Goal: Task Accomplishment & Management: Manage account settings

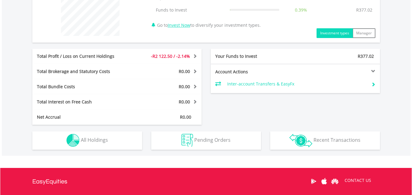
scroll to position [272, 0]
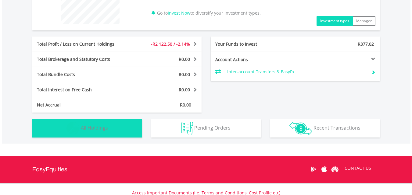
click at [69, 132] on img "button" at bounding box center [72, 128] width 13 height 13
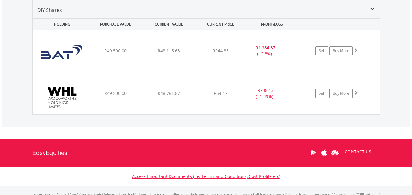
scroll to position [440, 0]
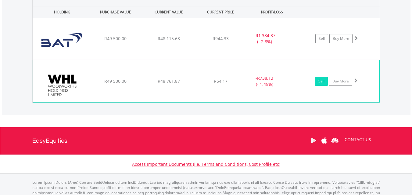
click at [324, 81] on link "Sell" at bounding box center [321, 81] width 13 height 9
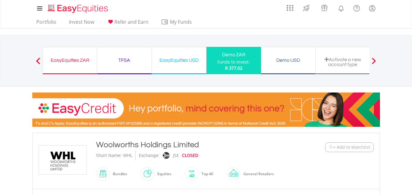
type input "********"
type input "******"
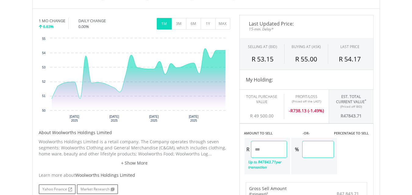
scroll to position [208, 0]
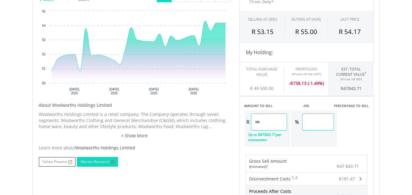
click at [95, 159] on link "Market Research" at bounding box center [97, 162] width 41 height 10
click at [142, 136] on link "+ Show More" at bounding box center [134, 136] width 191 height 6
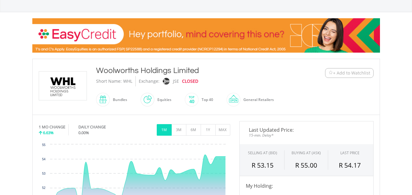
scroll to position [72, 0]
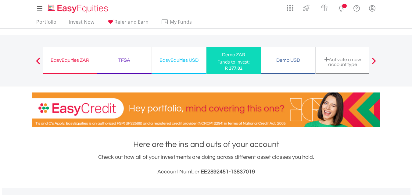
scroll to position [238, 0]
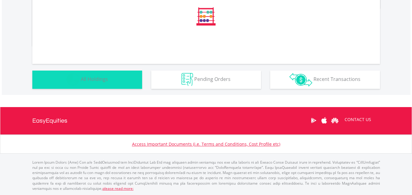
click at [125, 77] on button "Holdings All Holdings" at bounding box center [87, 80] width 110 height 18
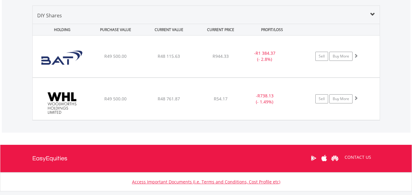
scroll to position [428, 0]
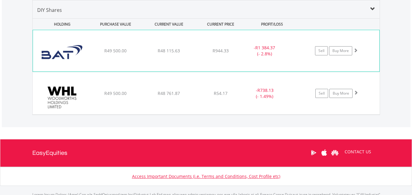
click at [63, 53] on img at bounding box center [62, 54] width 52 height 32
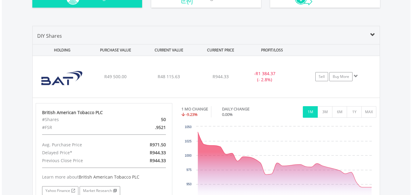
scroll to position [405, 0]
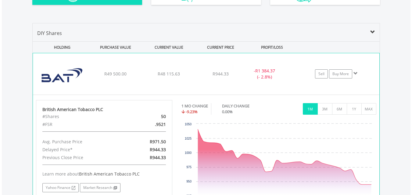
click at [357, 75] on span at bounding box center [355, 73] width 4 height 4
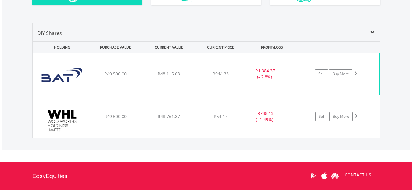
click at [357, 75] on span at bounding box center [355, 73] width 4 height 4
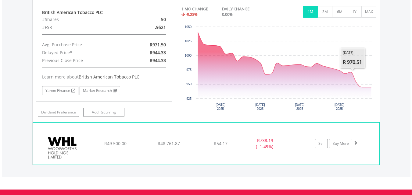
scroll to position [503, 0]
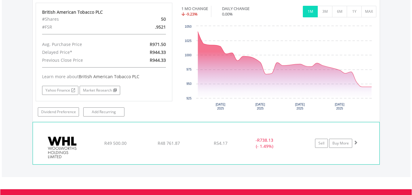
click at [355, 144] on span at bounding box center [355, 143] width 4 height 4
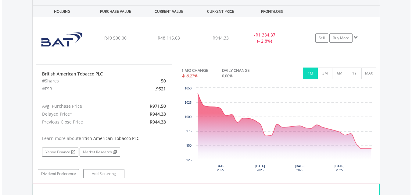
scroll to position [442, 0]
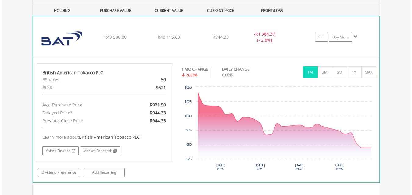
click at [75, 52] on img at bounding box center [62, 40] width 52 height 32
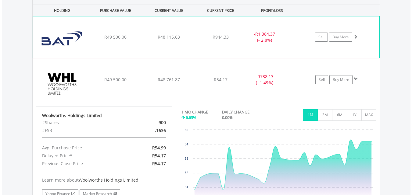
click at [75, 52] on img at bounding box center [62, 40] width 52 height 32
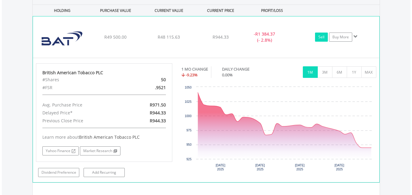
click at [321, 38] on link "Sell" at bounding box center [321, 37] width 13 height 9
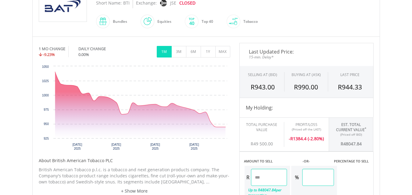
scroll to position [151, 0]
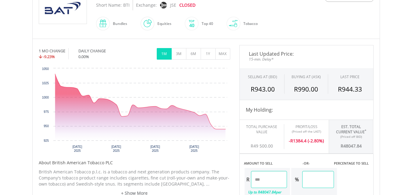
click at [154, 24] on span at bounding box center [154, 24] width 0 height 14
click at [209, 23] on div "Top 40" at bounding box center [206, 23] width 15 height 15
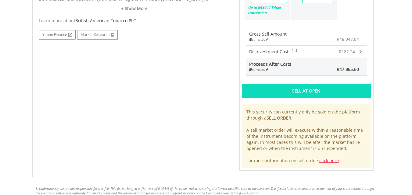
scroll to position [339, 0]
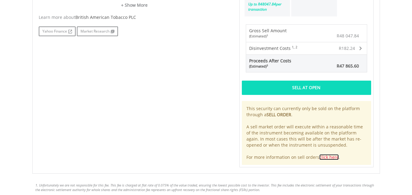
click at [334, 158] on link "click here" at bounding box center [329, 158] width 20 height 6
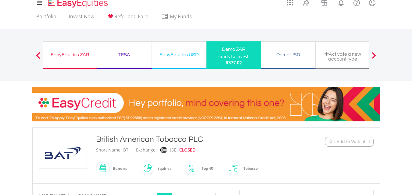
scroll to position [0, 0]
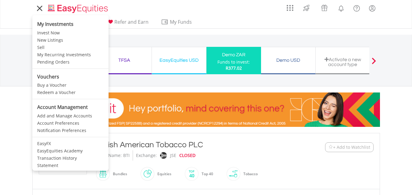
click at [36, 9] on icon at bounding box center [39, 9] width 9 height 8
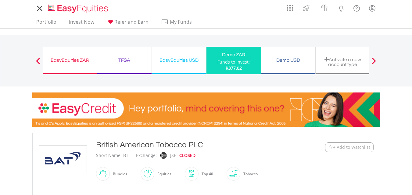
click at [36, 9] on icon at bounding box center [39, 9] width 9 height 8
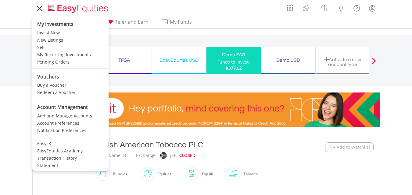
click at [36, 8] on icon at bounding box center [39, 9] width 9 height 8
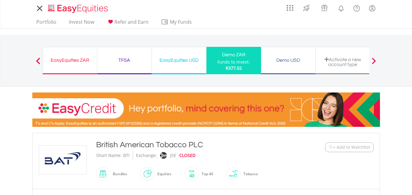
click at [36, 8] on icon at bounding box center [39, 9] width 9 height 8
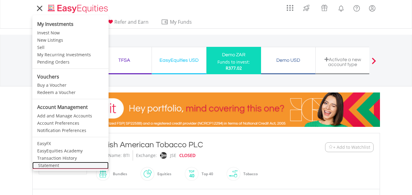
click at [71, 165] on link "Statement" at bounding box center [70, 165] width 76 height 7
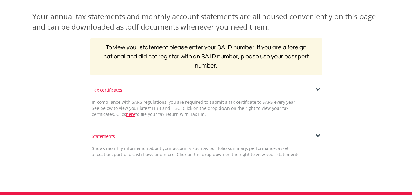
scroll to position [91, 0]
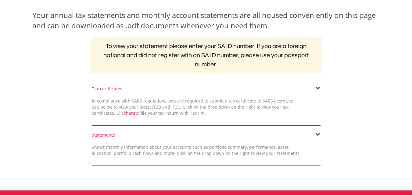
click at [319, 138] on div "Statements" at bounding box center [206, 135] width 229 height 6
click at [315, 134] on div "Statements" at bounding box center [206, 135] width 229 height 6
click at [316, 133] on span at bounding box center [318, 135] width 5 height 5
click at [317, 133] on span at bounding box center [318, 135] width 5 height 5
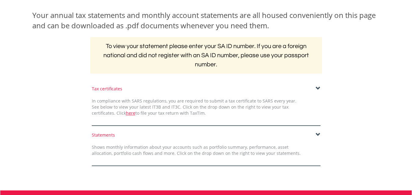
click at [317, 133] on span at bounding box center [318, 135] width 5 height 5
click at [317, 137] on span at bounding box center [318, 135] width 5 height 5
click at [98, 136] on div "Statements" at bounding box center [206, 135] width 229 height 6
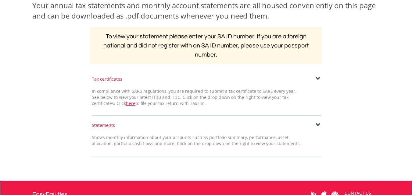
scroll to position [109, 0]
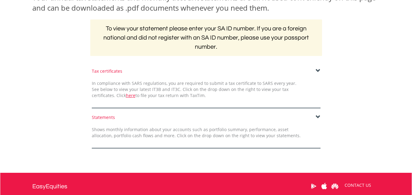
click at [276, 137] on div "Shows monthly information about your accounts such as portfolio summary, perfor…" at bounding box center [196, 133] width 218 height 12
click at [316, 116] on span at bounding box center [318, 117] width 5 height 5
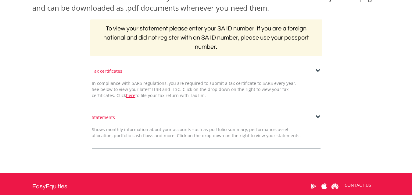
click at [316, 116] on span at bounding box center [318, 117] width 5 height 5
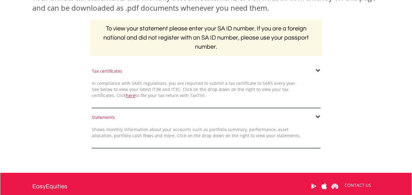
click at [316, 116] on span at bounding box center [318, 117] width 5 height 5
drag, startPoint x: 101, startPoint y: 119, endPoint x: 246, endPoint y: 130, distance: 145.3
click at [246, 130] on div "Statements Shows monthly information about your accounts such as portfolio summ…" at bounding box center [206, 132] width 238 height 34
click at [316, 70] on span at bounding box center [318, 71] width 5 height 5
click at [318, 70] on span at bounding box center [318, 71] width 5 height 5
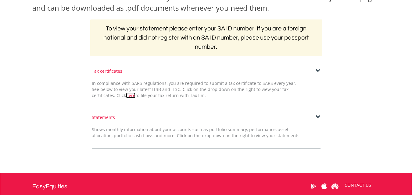
click at [126, 96] on link "here" at bounding box center [130, 96] width 9 height 6
click at [319, 117] on span at bounding box center [318, 117] width 5 height 5
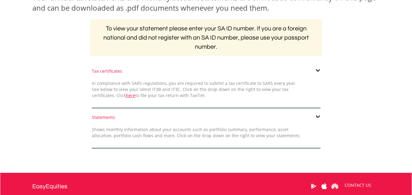
click at [319, 117] on span at bounding box center [318, 117] width 5 height 5
click at [316, 116] on span at bounding box center [318, 117] width 5 height 5
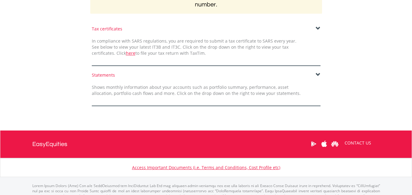
scroll to position [150, 0]
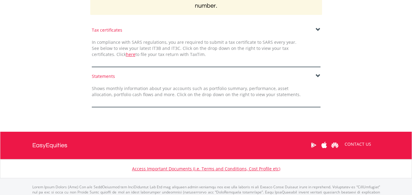
click at [318, 76] on span at bounding box center [318, 76] width 5 height 5
